Goal: Check status: Check status

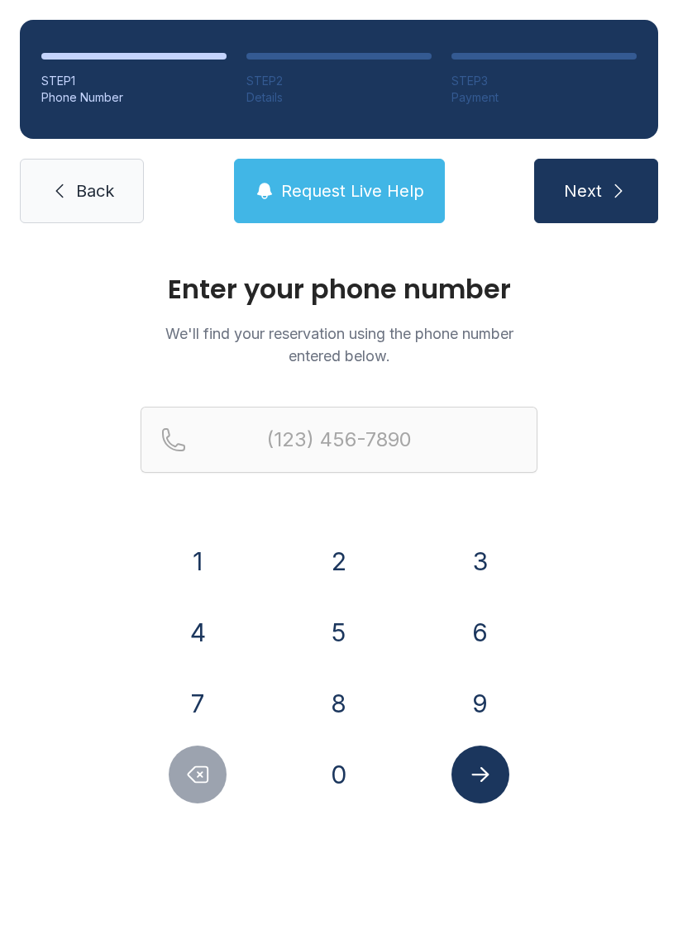
click at [484, 699] on button "9" at bounding box center [480, 703] width 58 height 58
click at [222, 642] on button "4" at bounding box center [198, 632] width 58 height 58
click at [335, 770] on button "0" at bounding box center [339, 774] width 58 height 58
click at [485, 553] on button "3" at bounding box center [480, 561] width 58 height 58
click at [357, 769] on button "0" at bounding box center [339, 774] width 58 height 58
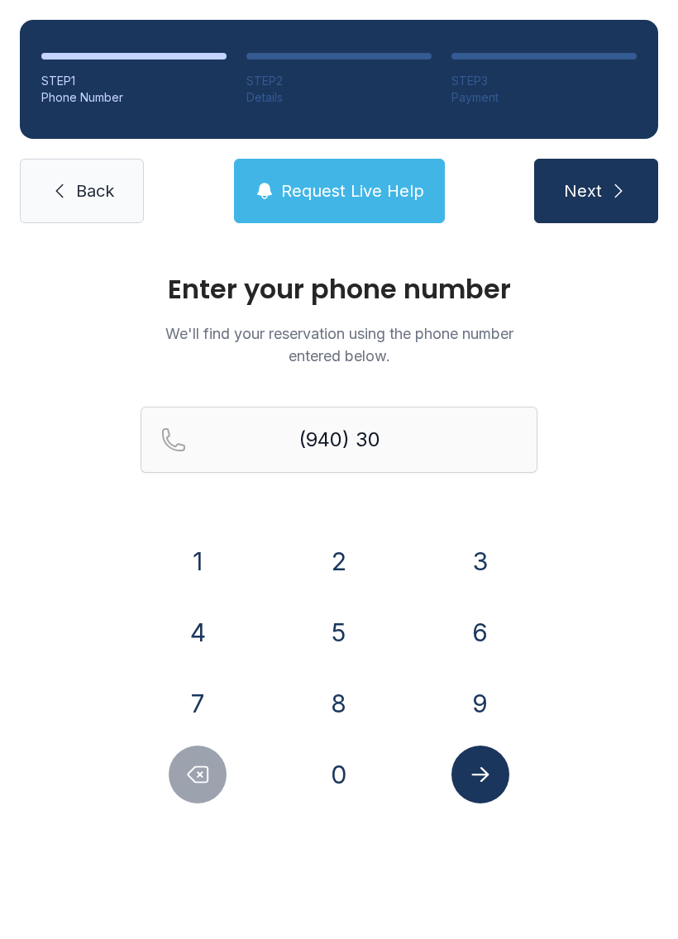
click at [357, 771] on button "0" at bounding box center [339, 774] width 58 height 58
click at [489, 554] on button "3" at bounding box center [480, 561] width 58 height 58
click at [345, 699] on button "8" at bounding box center [339, 703] width 58 height 58
click at [352, 643] on button "5" at bounding box center [339, 632] width 58 height 58
click at [222, 645] on button "4" at bounding box center [198, 632] width 58 height 58
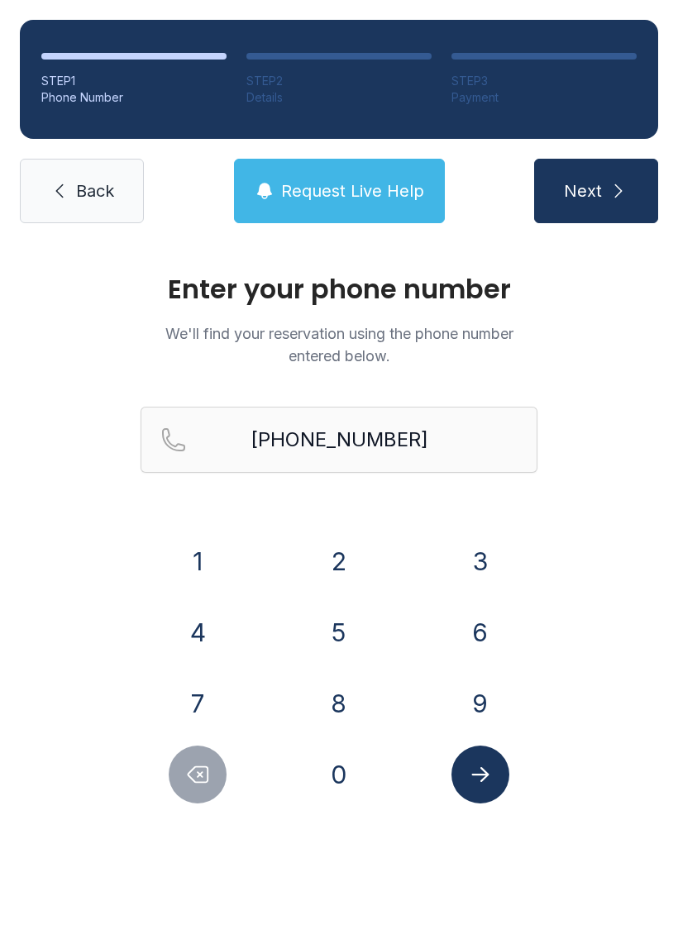
click at [496, 771] on button "Submit lookup form" at bounding box center [480, 774] width 58 height 58
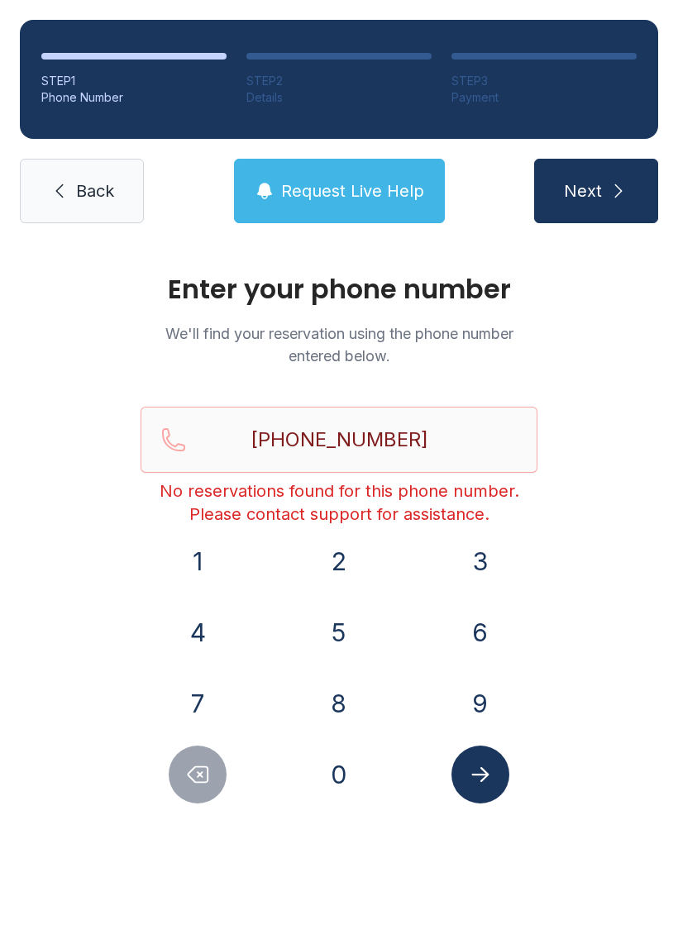
click at [610, 197] on icon "submit" at bounding box center [618, 191] width 20 height 20
click at [197, 791] on button "Delete number" at bounding box center [198, 774] width 58 height 58
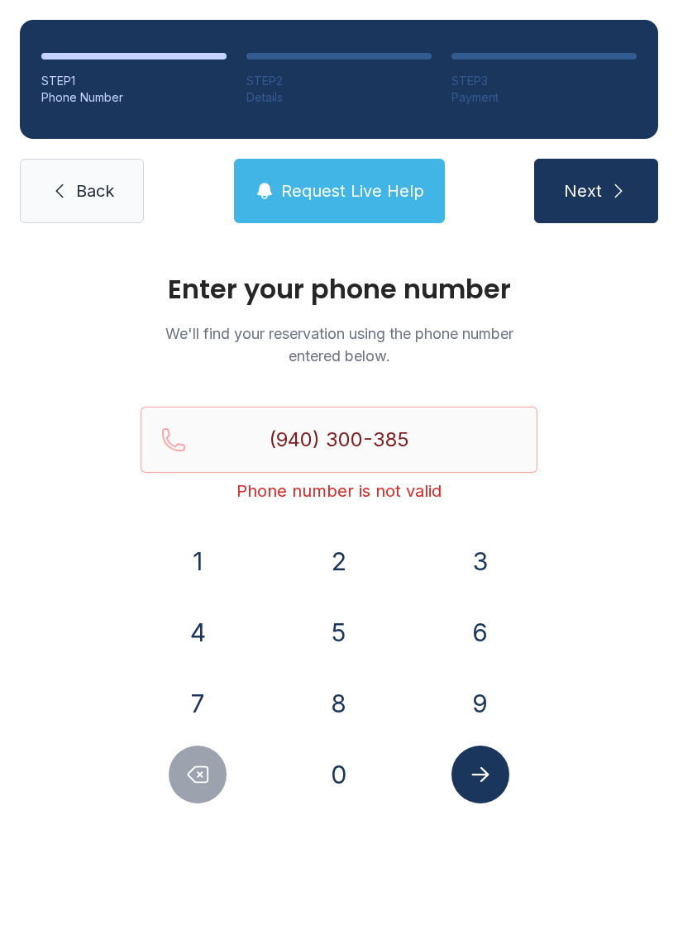
click at [197, 791] on button "Delete number" at bounding box center [198, 774] width 58 height 58
click at [207, 793] on button "Delete number" at bounding box center [198, 774] width 58 height 58
click at [207, 792] on button "Delete number" at bounding box center [198, 774] width 58 height 58
click at [209, 787] on button "Delete number" at bounding box center [198, 774] width 58 height 58
click at [209, 786] on icon "Delete number" at bounding box center [197, 774] width 25 height 25
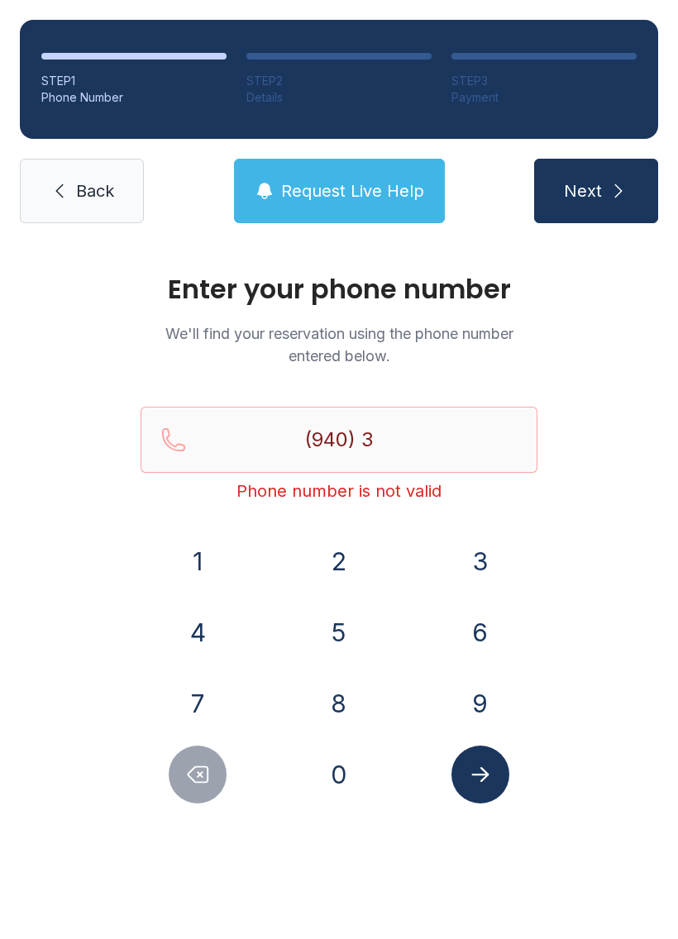
click at [210, 790] on button "Delete number" at bounding box center [198, 774] width 58 height 58
click at [209, 790] on button "Delete number" at bounding box center [198, 774] width 58 height 58
click at [211, 791] on button "Delete number" at bounding box center [198, 774] width 58 height 58
type input "(9"
click at [210, 791] on button "Delete number" at bounding box center [198, 774] width 58 height 58
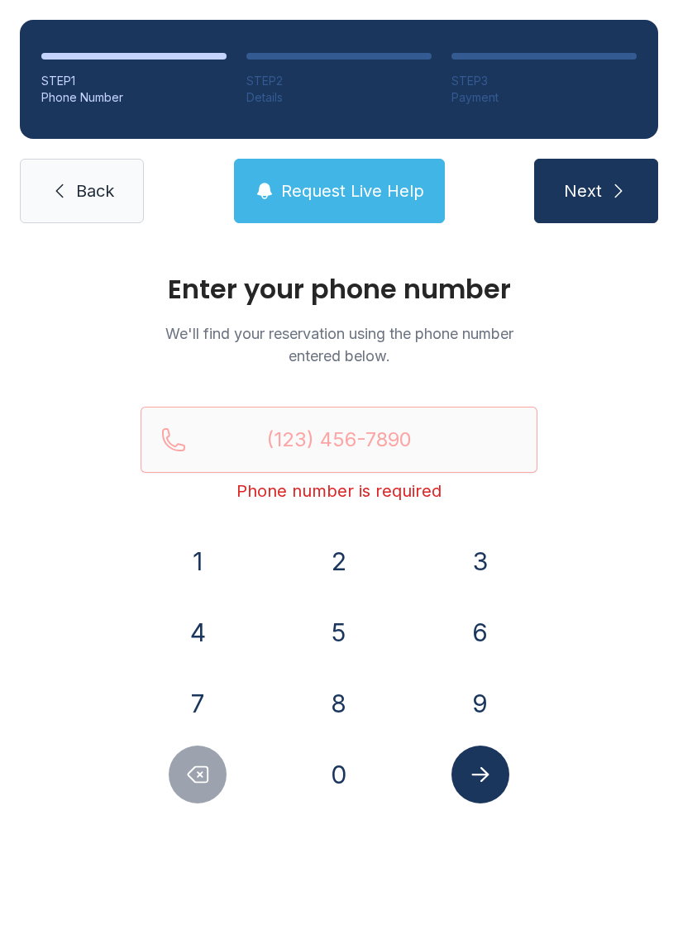
click at [212, 792] on button "Delete number" at bounding box center [198, 774] width 58 height 58
click at [80, 183] on span "Back" at bounding box center [95, 190] width 38 height 23
